Goal: Transaction & Acquisition: Purchase product/service

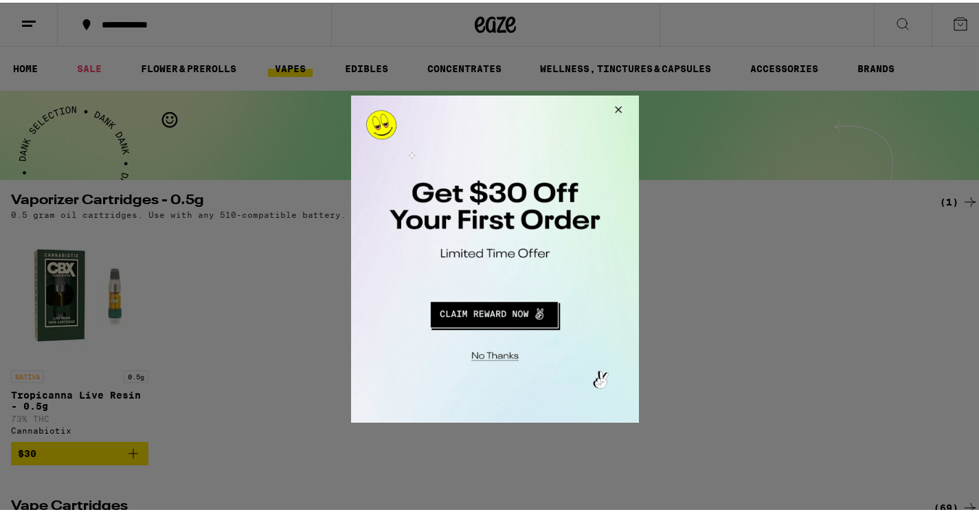
click at [621, 104] on button "Close Modal" at bounding box center [615, 111] width 37 height 33
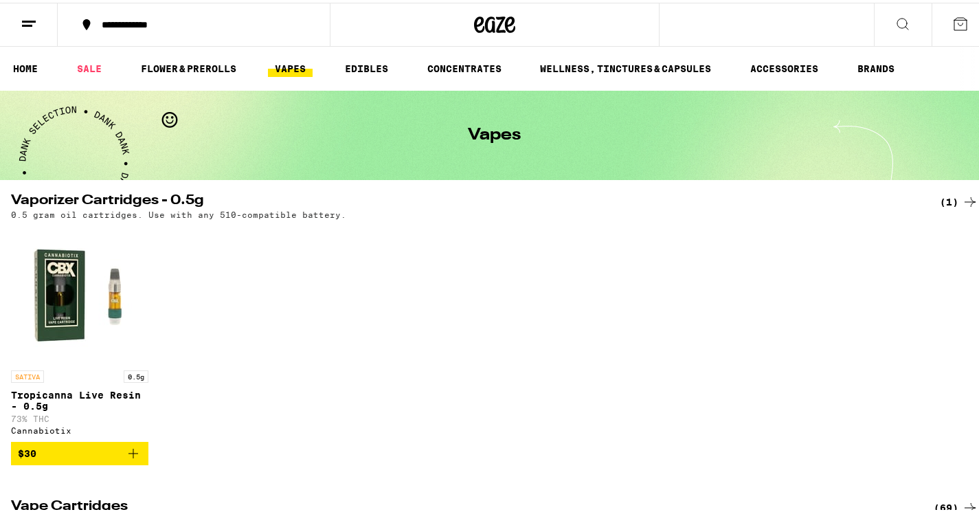
click at [895, 22] on icon at bounding box center [903, 21] width 16 height 16
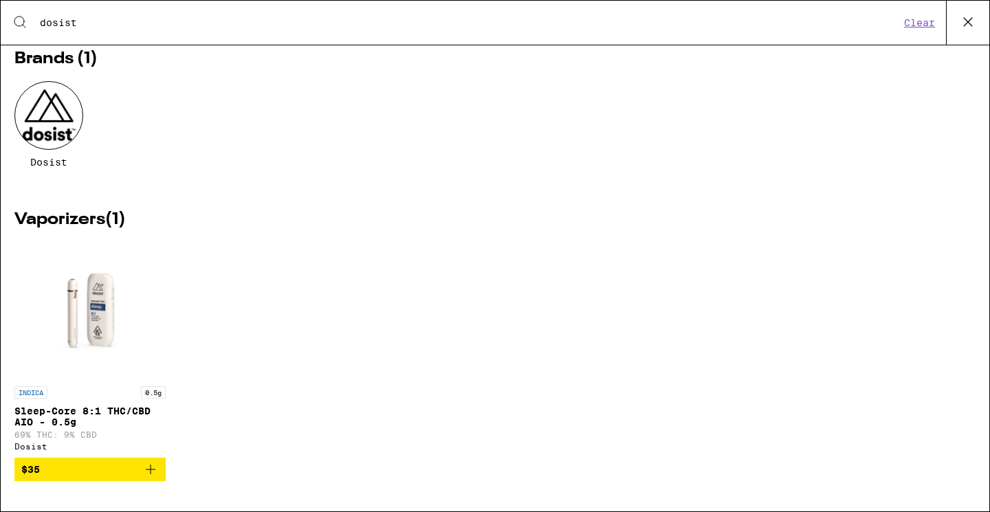
scroll to position [53, 0]
type input "dosist"
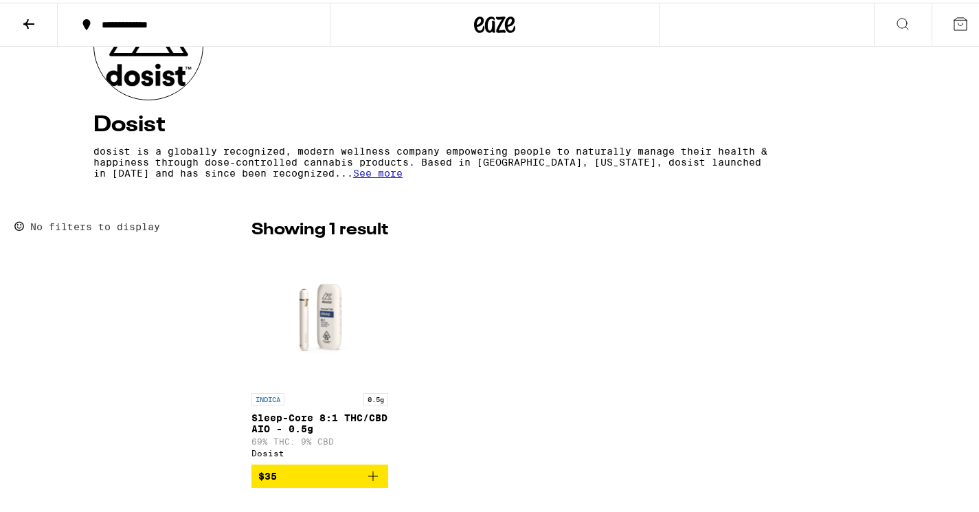
scroll to position [190, 0]
